Goal: Task Accomplishment & Management: Complete application form

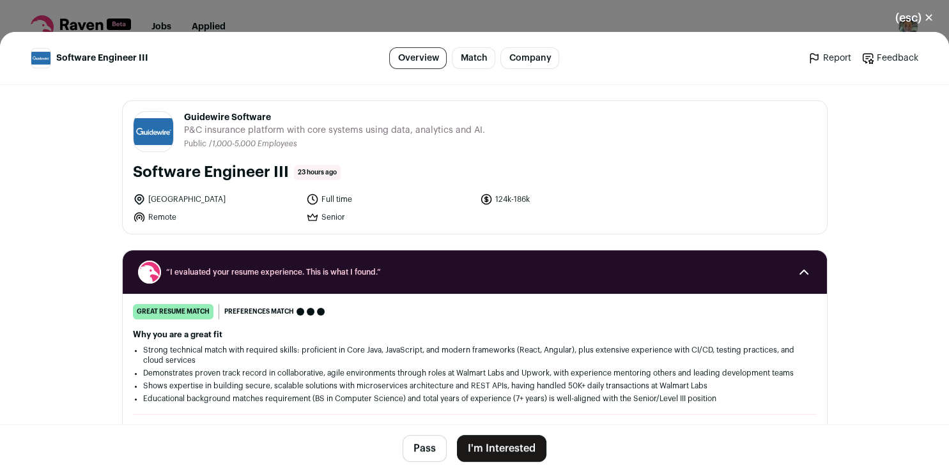
click at [519, 453] on button "I'm Interested" at bounding box center [501, 448] width 89 height 27
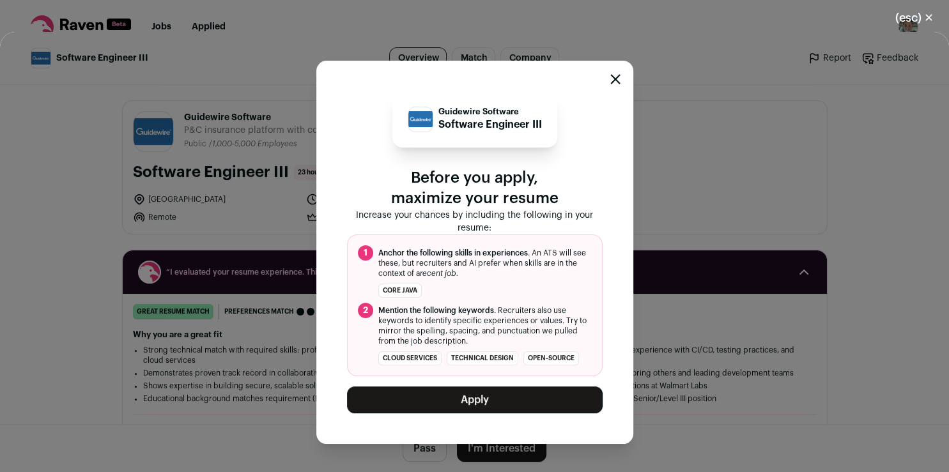
click at [534, 398] on button "Apply" at bounding box center [475, 399] width 256 height 27
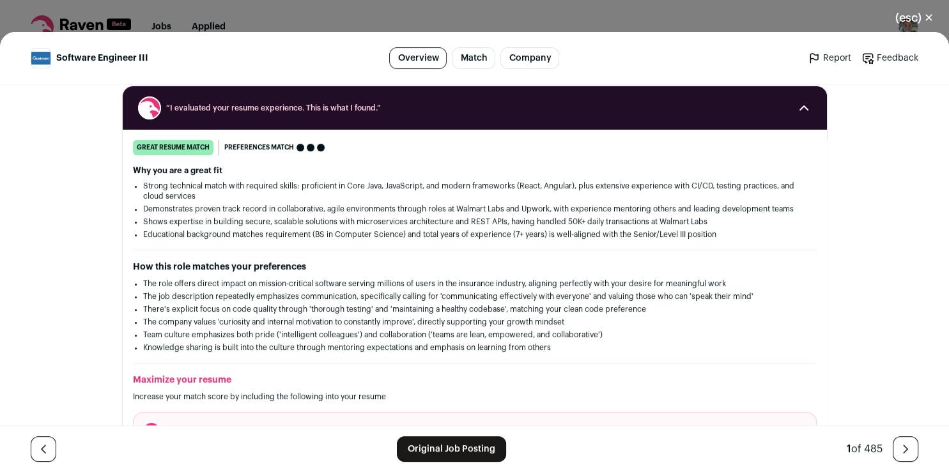
scroll to position [170, 0]
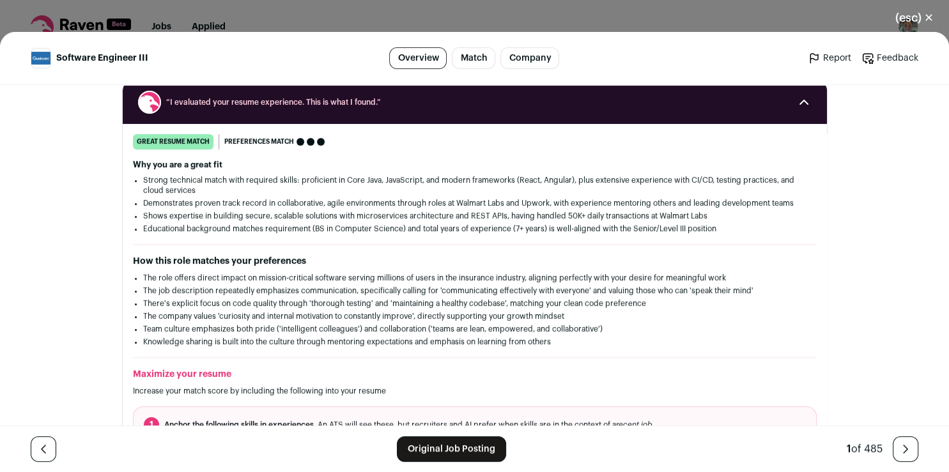
click at [410, 443] on link "Original Job Posting" at bounding box center [451, 449] width 109 height 26
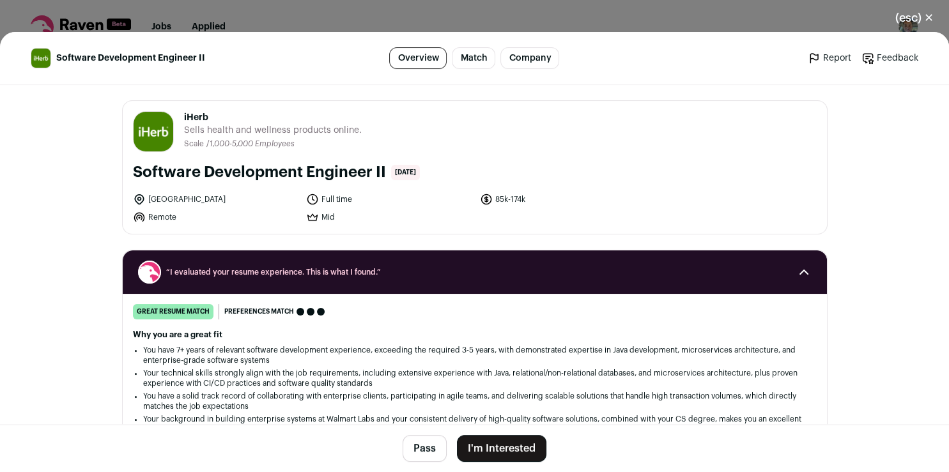
click at [485, 445] on button "I'm Interested" at bounding box center [501, 448] width 89 height 27
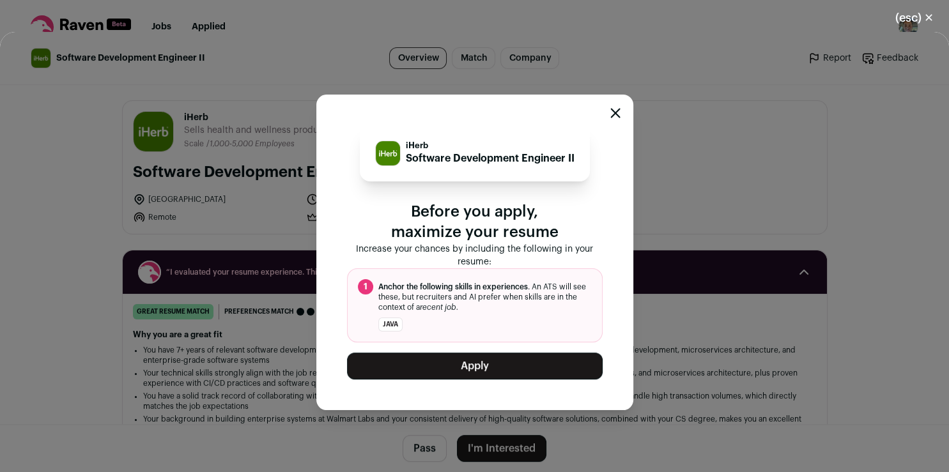
click at [489, 363] on button "Apply" at bounding box center [475, 366] width 256 height 27
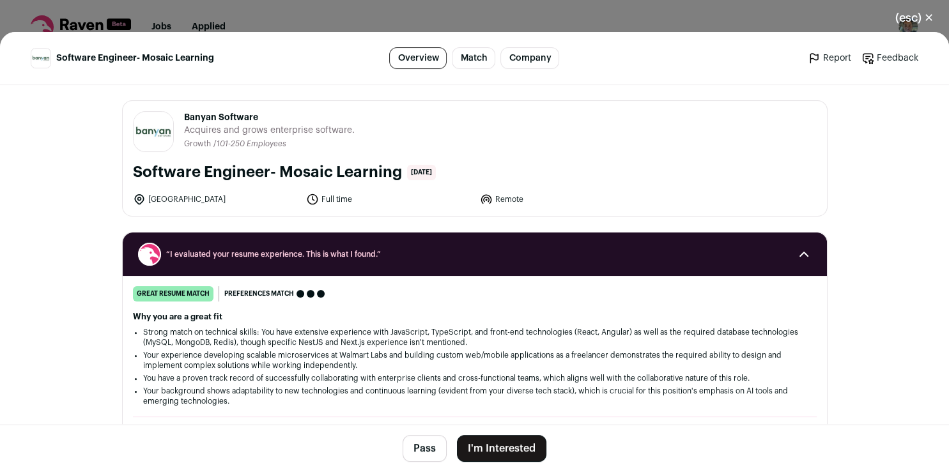
click at [471, 446] on button "I'm Interested" at bounding box center [501, 448] width 89 height 27
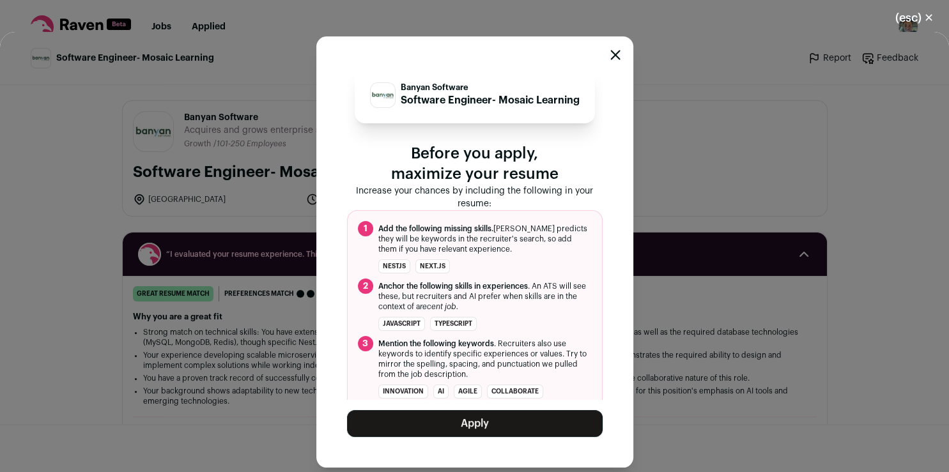
click at [477, 424] on button "Apply" at bounding box center [475, 423] width 256 height 27
